Goal: Transaction & Acquisition: Purchase product/service

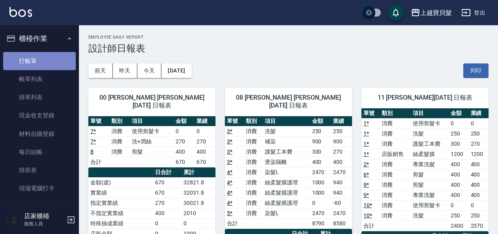
click at [42, 62] on link "打帳單" at bounding box center [39, 61] width 73 height 18
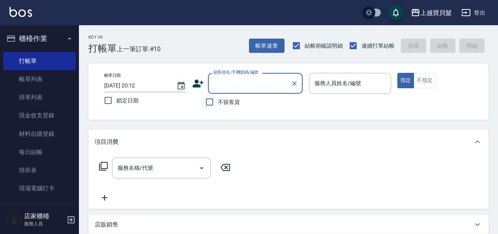
click at [208, 101] on input "不留客資" at bounding box center [209, 102] width 17 height 17
checkbox input "true"
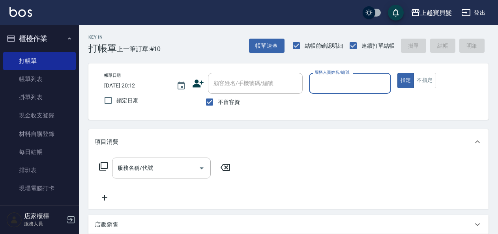
click at [343, 82] on input "服務人員姓名/編號" at bounding box center [349, 84] width 75 height 14
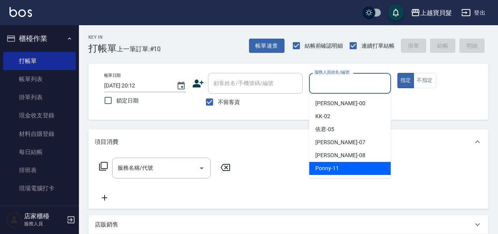
click at [333, 170] on span "Ponny -11" at bounding box center [327, 168] width 24 height 8
type input "Ponny-11"
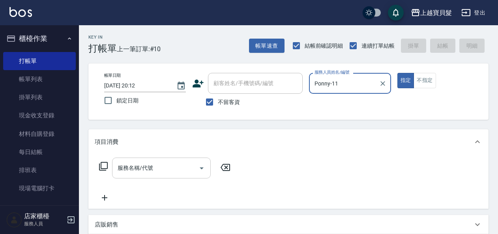
click at [149, 171] on input "服務名稱/代號" at bounding box center [156, 168] width 80 height 14
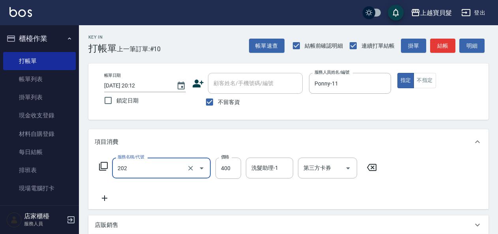
type input "剪髮(202)"
click at [104, 166] on icon at bounding box center [103, 166] width 9 height 9
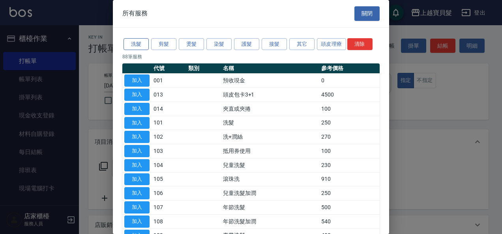
click at [134, 40] on button "洗髮" at bounding box center [135, 44] width 25 height 12
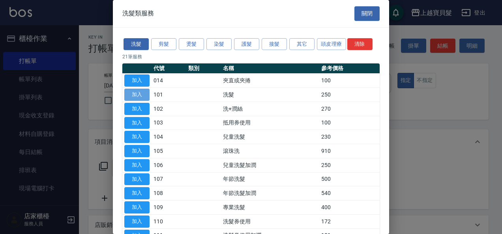
click at [142, 94] on button "加入" at bounding box center [136, 95] width 25 height 12
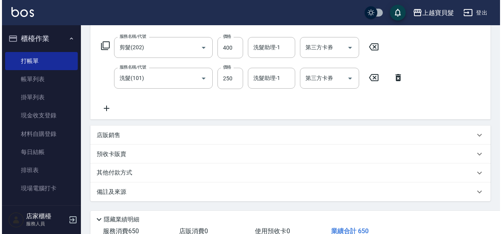
scroll to position [176, 0]
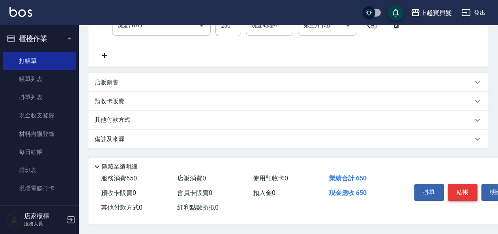
click at [463, 188] on button "結帳" at bounding box center [463, 192] width 30 height 17
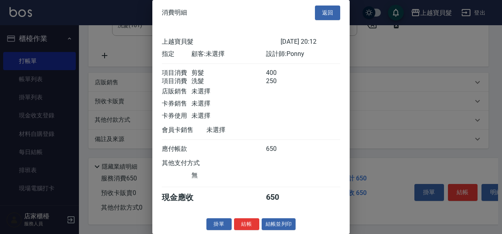
scroll to position [11, 0]
click at [280, 218] on button "結帳並列印" at bounding box center [278, 224] width 34 height 12
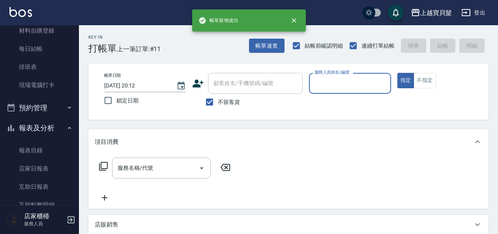
scroll to position [238, 0]
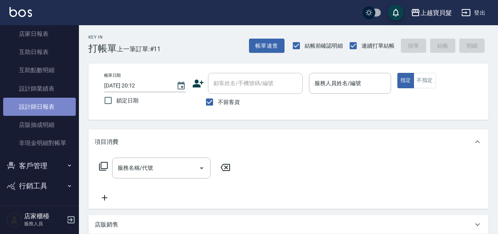
click at [53, 101] on link "設計師日報表" at bounding box center [39, 107] width 73 height 18
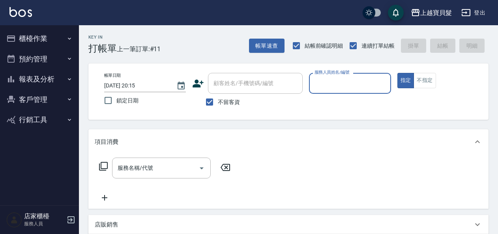
click at [40, 37] on button "櫃檯作業" at bounding box center [39, 38] width 73 height 21
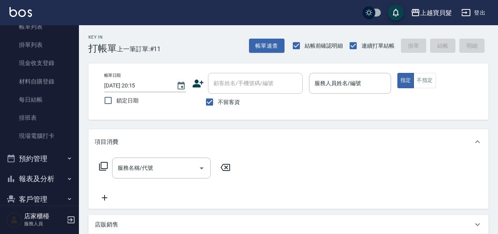
scroll to position [86, 0]
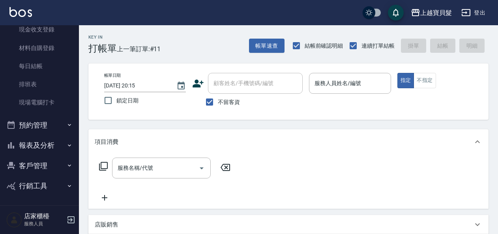
click at [42, 143] on button "報表及分析" at bounding box center [39, 145] width 73 height 21
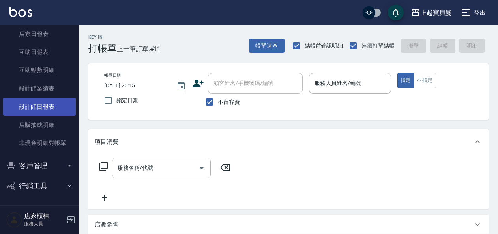
click at [39, 107] on link "設計師日報表" at bounding box center [39, 107] width 73 height 18
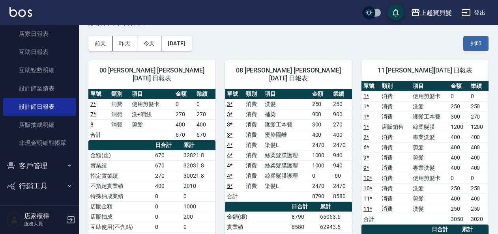
scroll to position [39, 0]
